Goal: Register for event/course

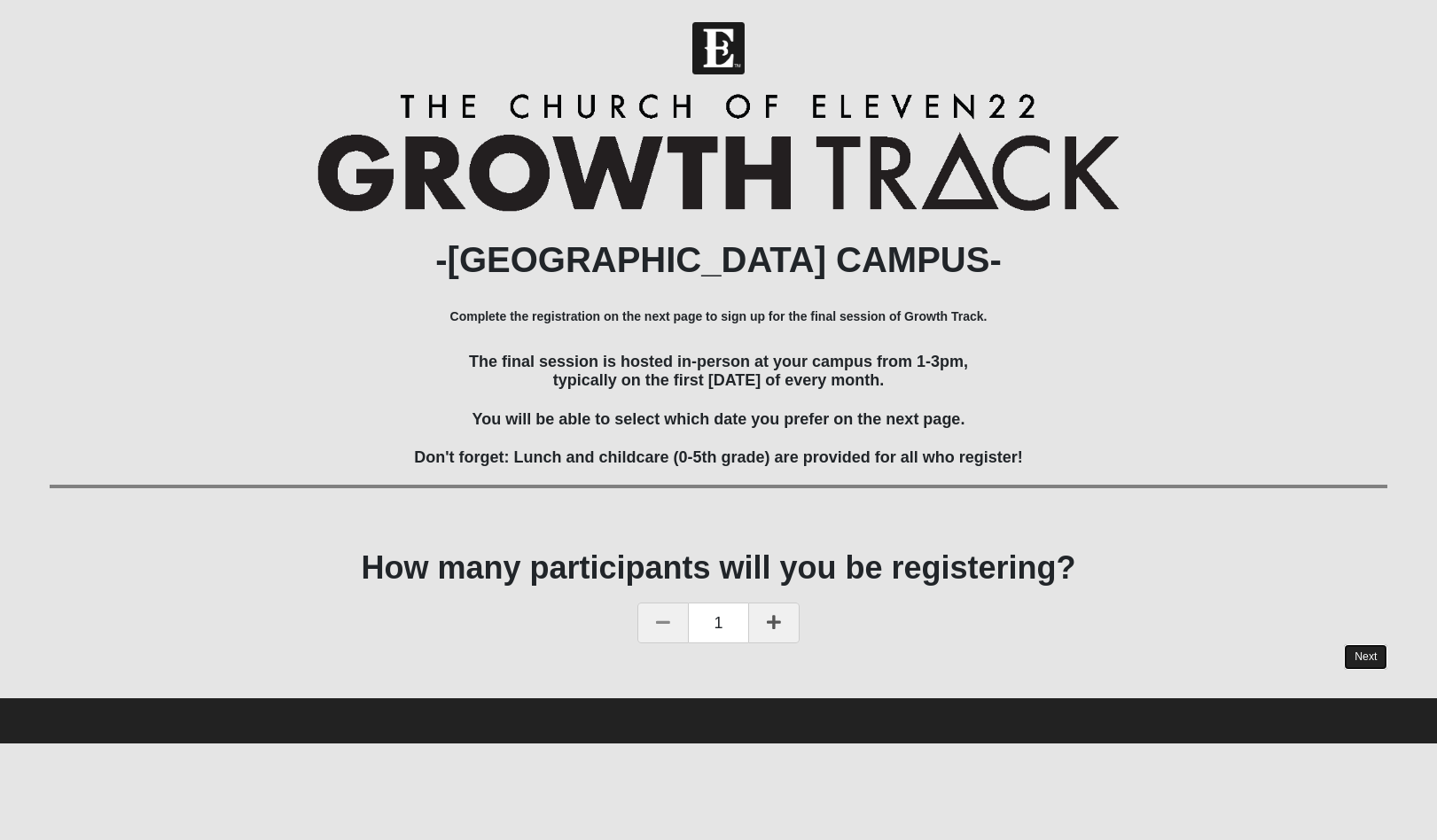
click at [1356, 648] on link "Next" at bounding box center [1365, 657] width 43 height 26
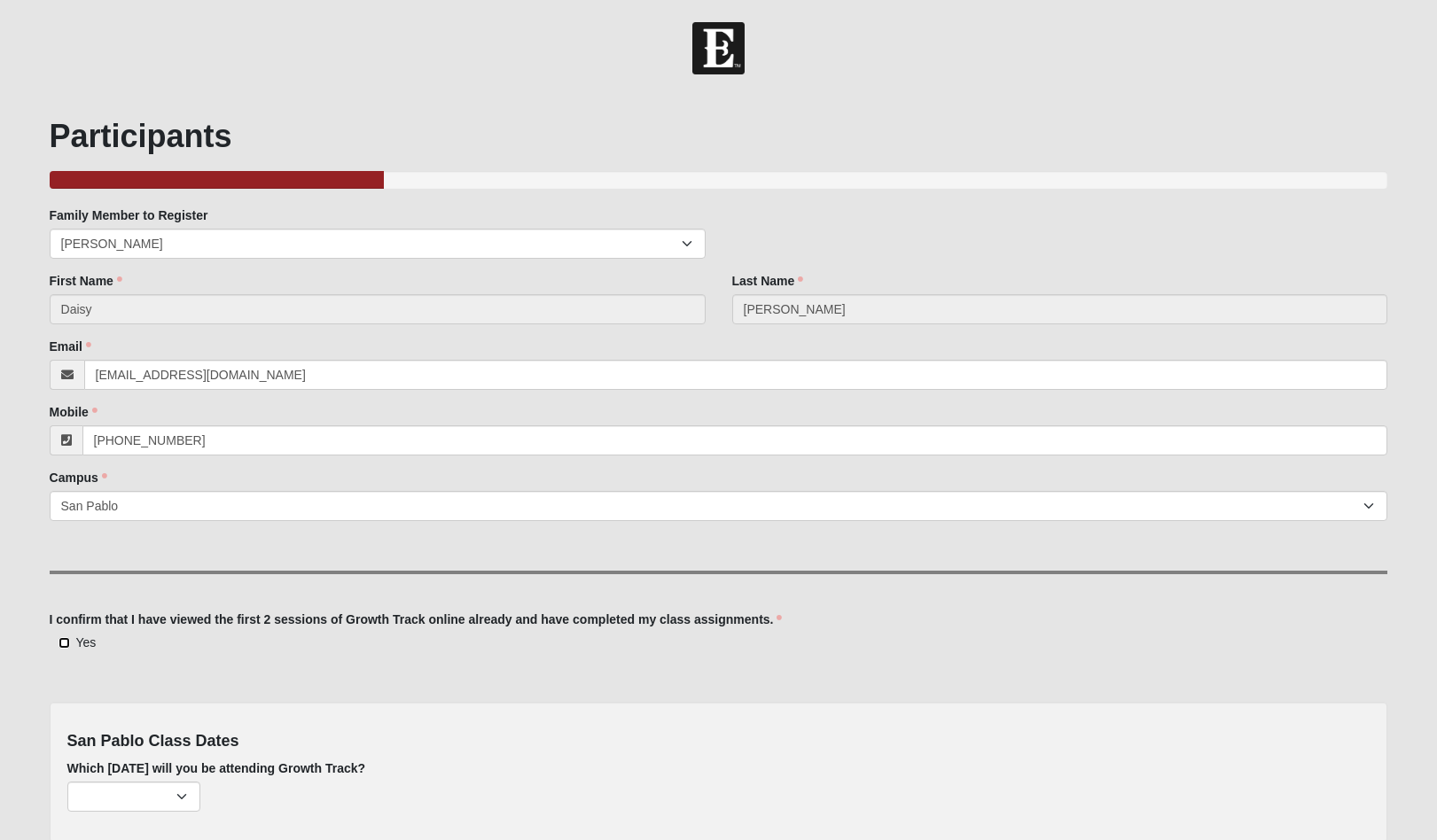
click at [62, 646] on input "Yes" at bounding box center [64, 643] width 11 height 11
checkbox input "true"
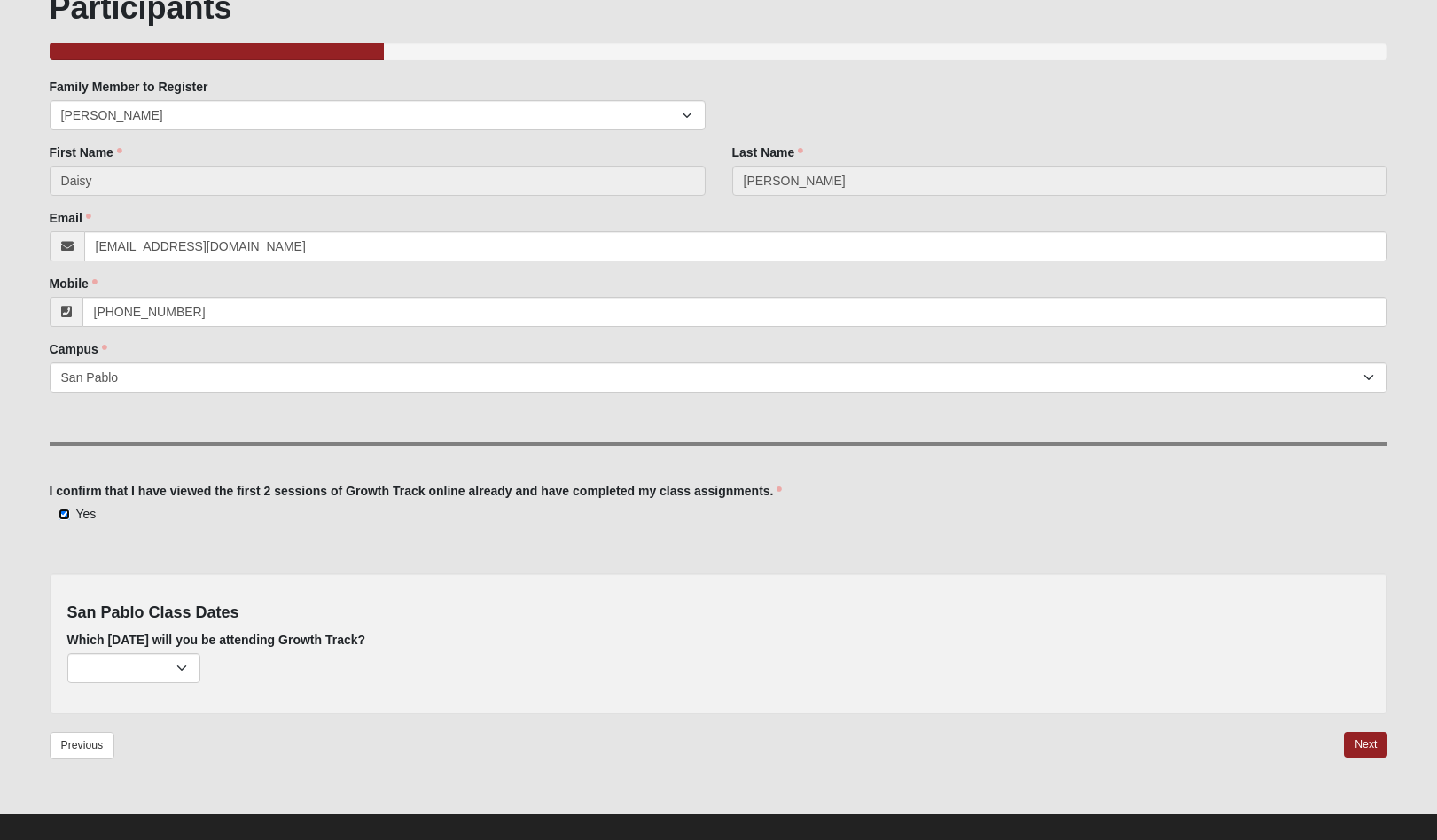
scroll to position [148, 0]
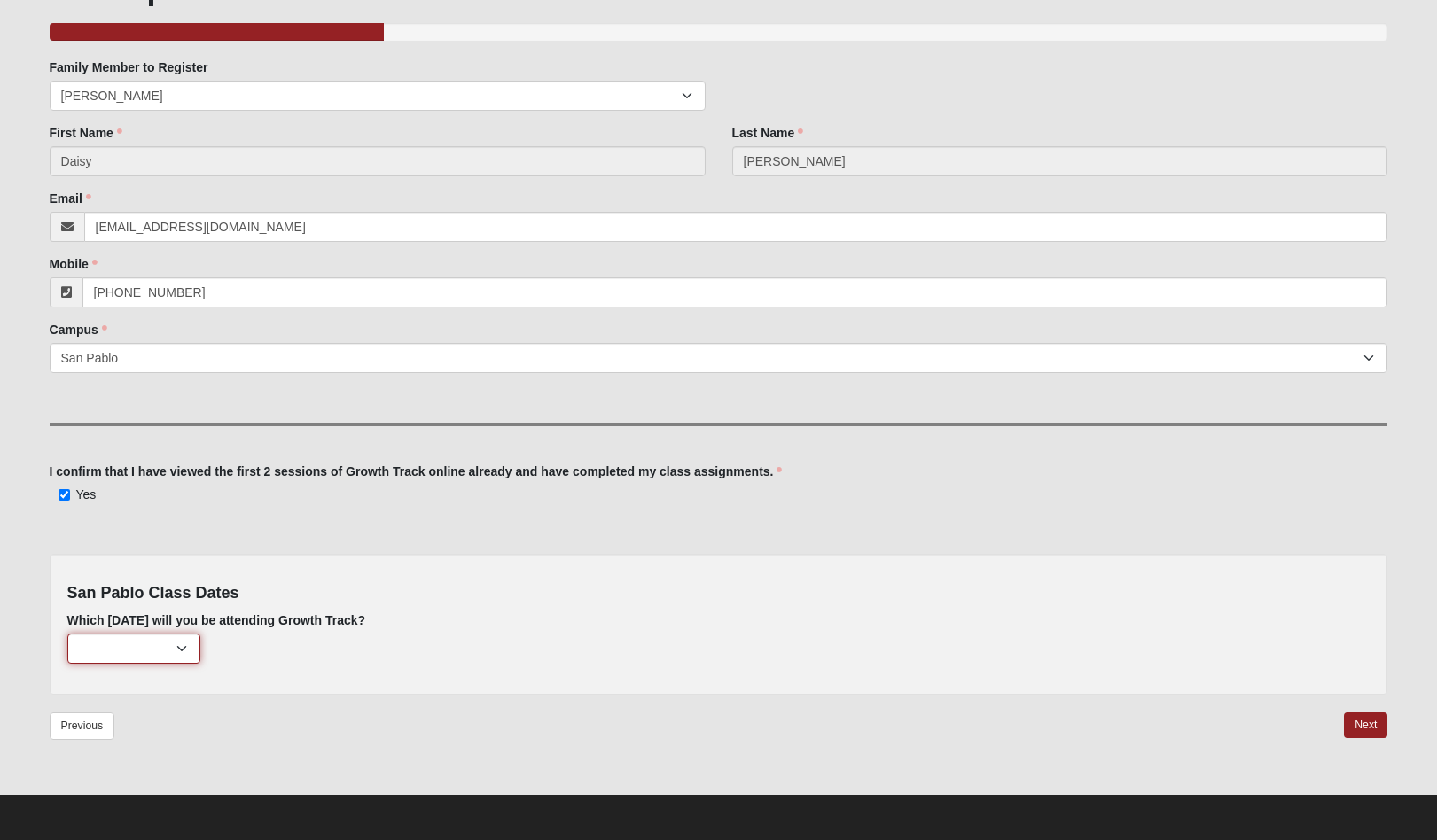
click at [190, 645] on select "[DATE] (214 remaining) [DATE] (222 remaining)" at bounding box center [134, 648] width 133 height 30
select select "807"
click at [67, 633] on select "[DATE] (214 remaining) [DATE] (222 remaining)" at bounding box center [134, 648] width 133 height 30
click at [1360, 729] on link "Next" at bounding box center [1365, 726] width 43 height 26
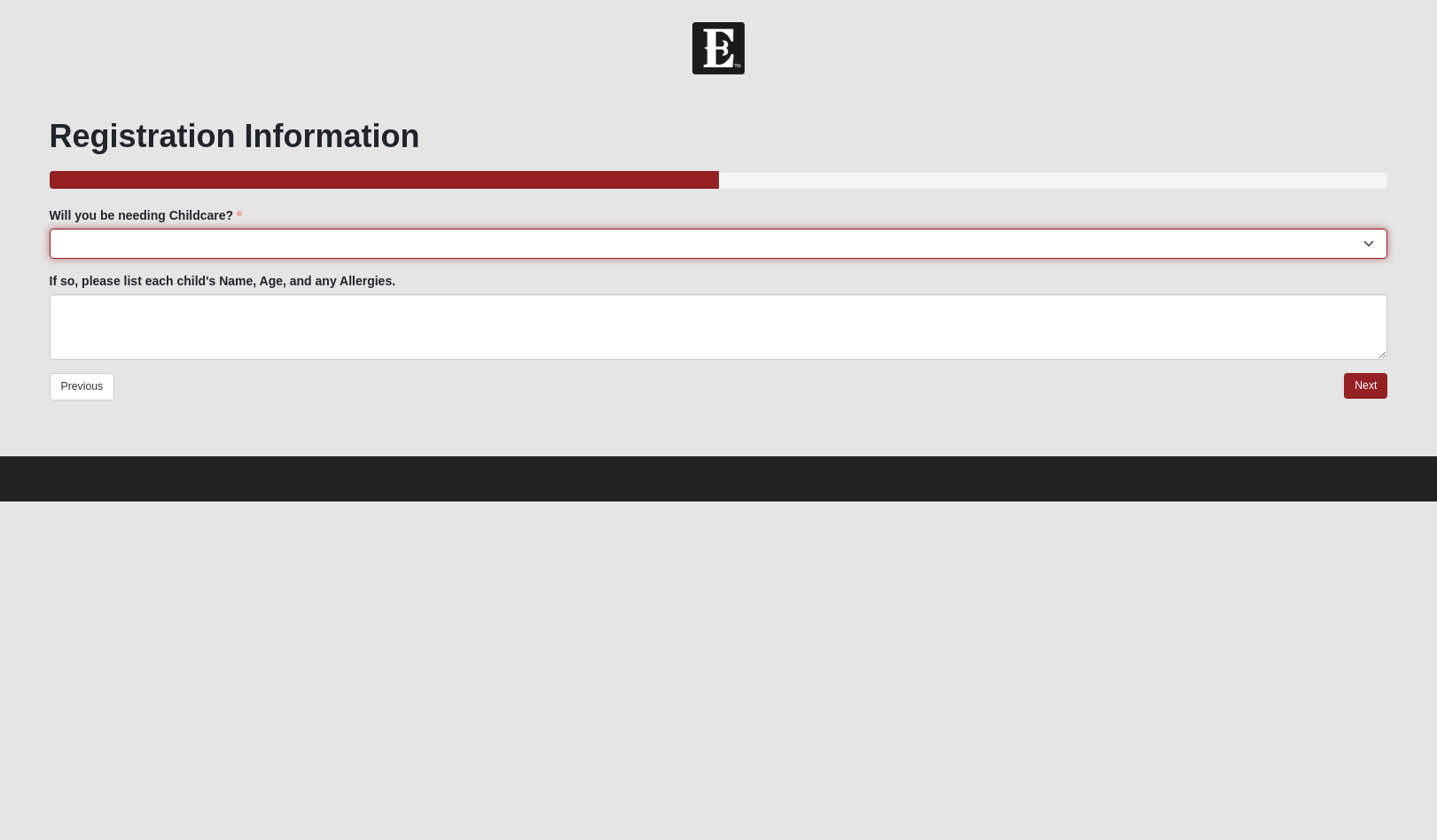
click at [162, 242] on select "Yes No" at bounding box center [718, 243] width 1338 height 30
select select "No"
click at [50, 229] on select "Yes No" at bounding box center [718, 243] width 1338 height 30
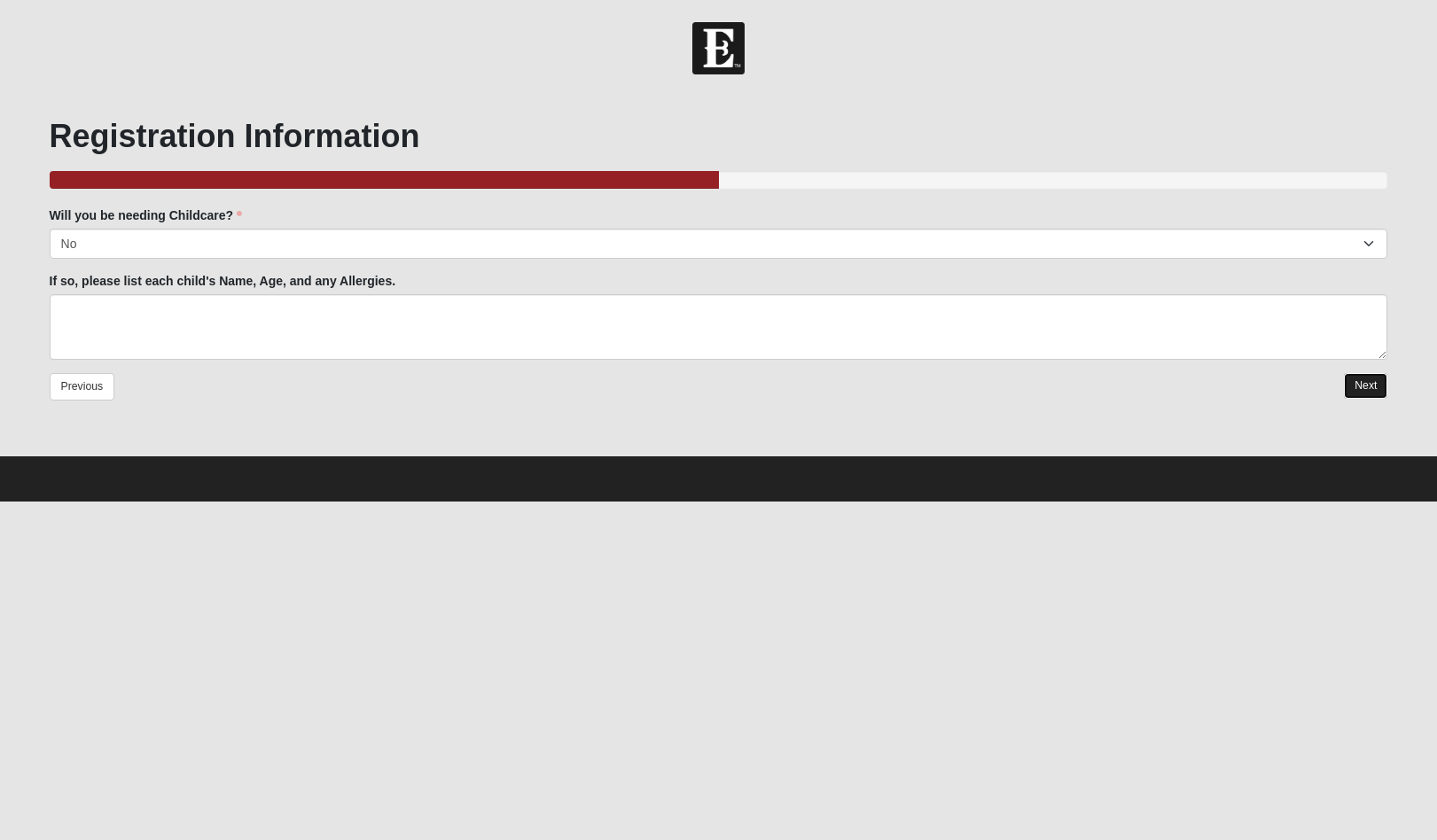
click at [1367, 394] on link "Next" at bounding box center [1365, 386] width 43 height 26
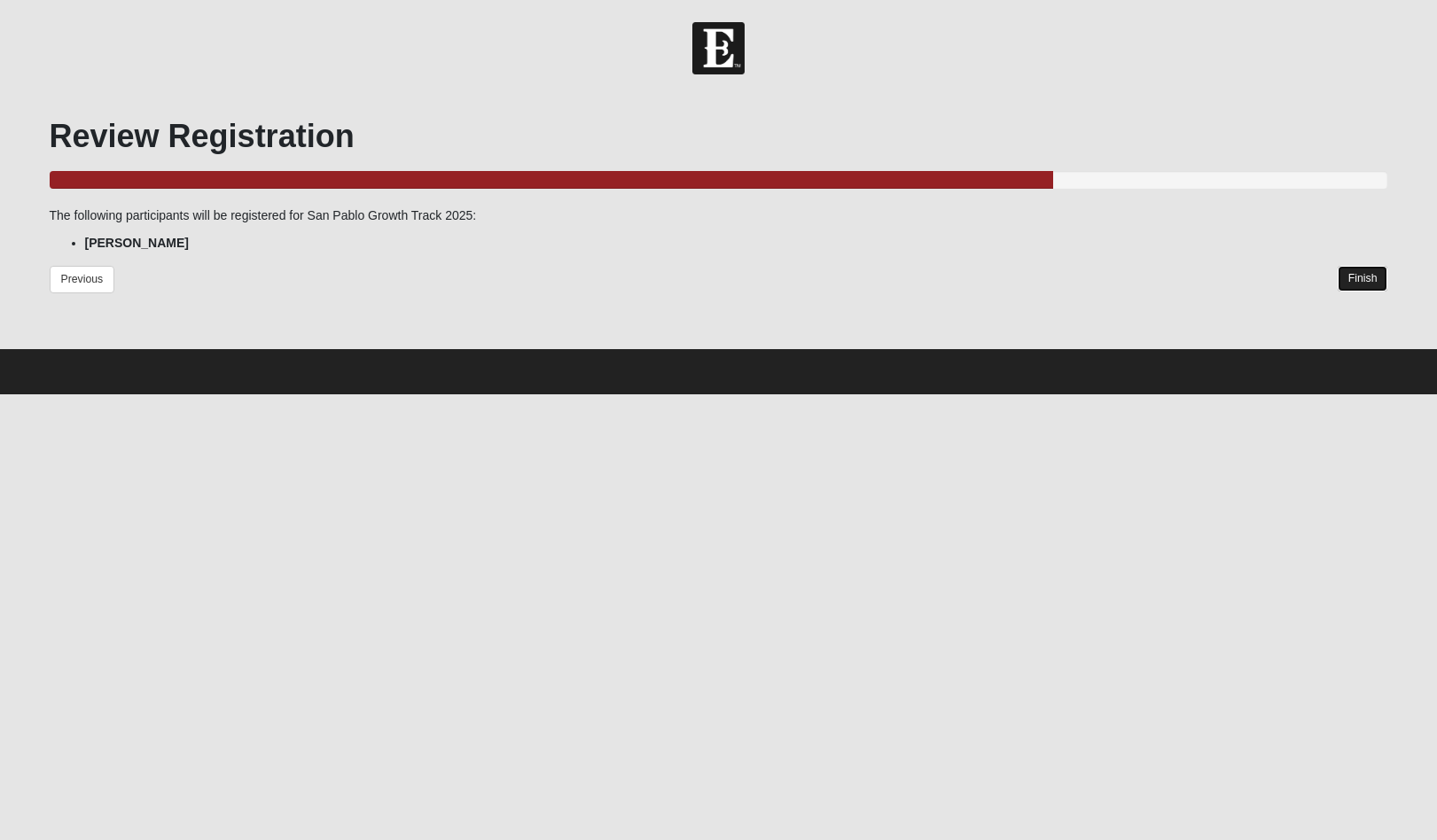
click at [1372, 278] on link "Finish" at bounding box center [1362, 278] width 51 height 26
